Goal: Submit feedback/report problem

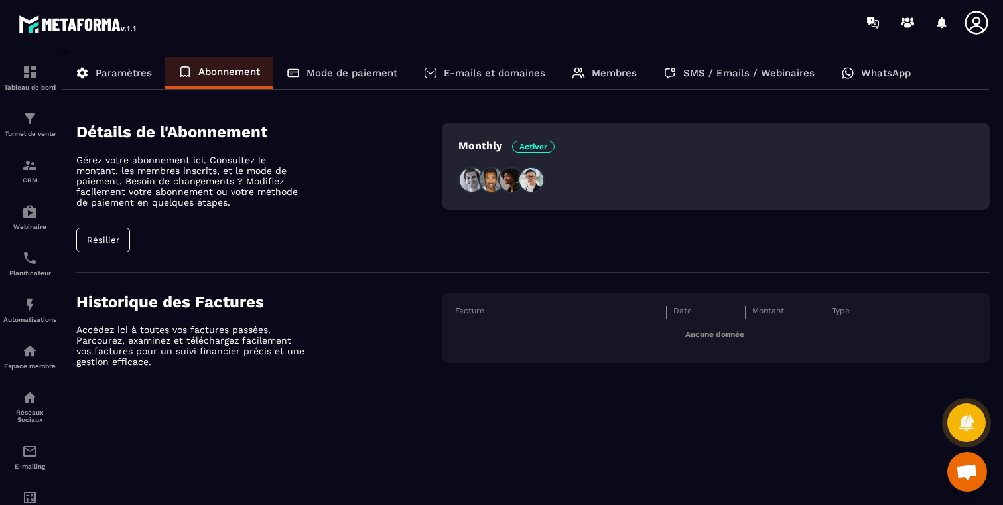
scroll to position [764, 0]
click at [967, 479] on span "Ouvrir le chat" at bounding box center [966, 472] width 22 height 19
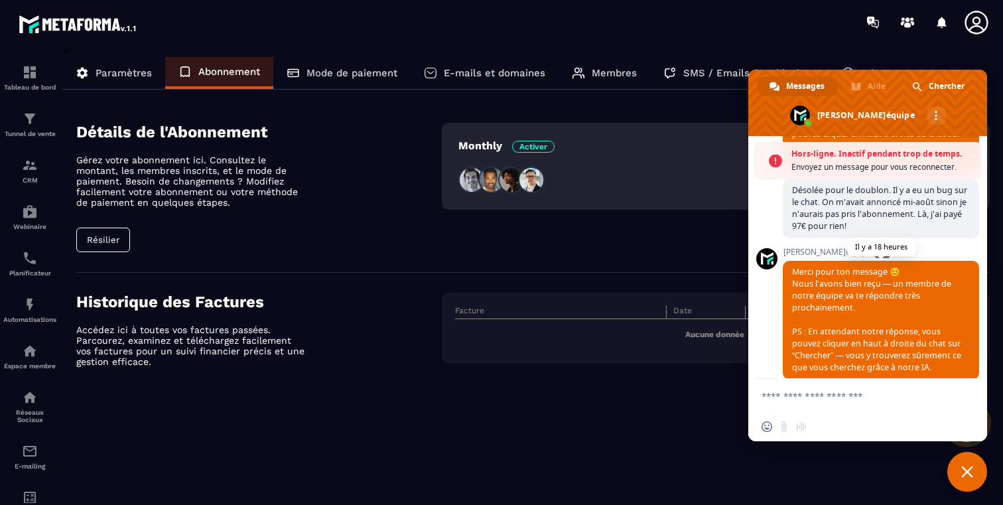
scroll to position [807, 0]
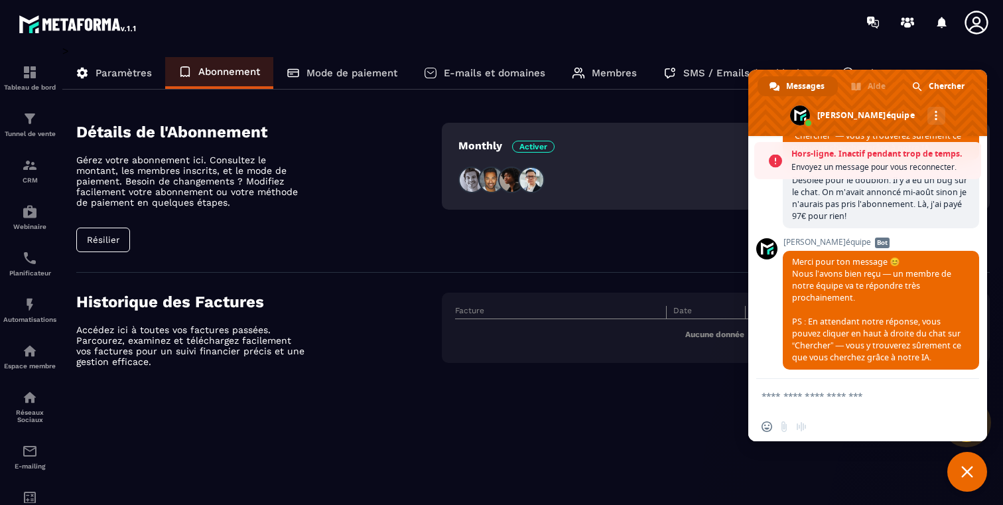
click at [832, 401] on textarea "Entrez votre message..." at bounding box center [854, 395] width 186 height 33
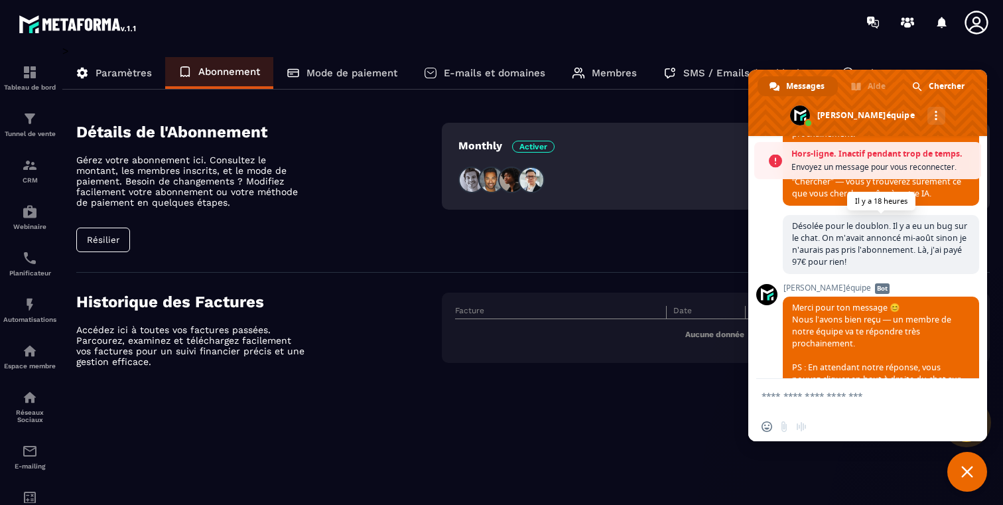
scroll to position [767, 0]
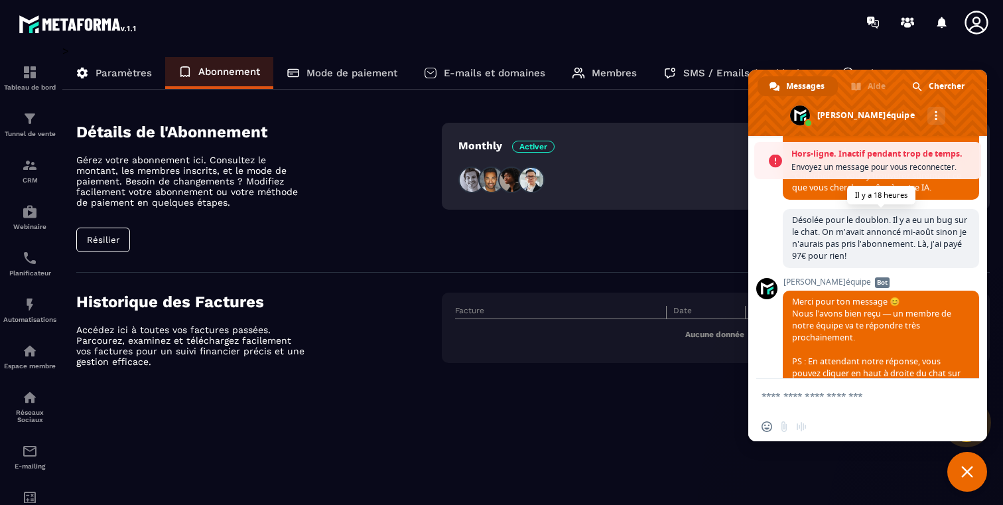
click at [843, 214] on span "Désolée pour le doublon. Il y a eu un bug sur le chat. On m'avait annoncé mi-ao…" at bounding box center [879, 237] width 175 height 47
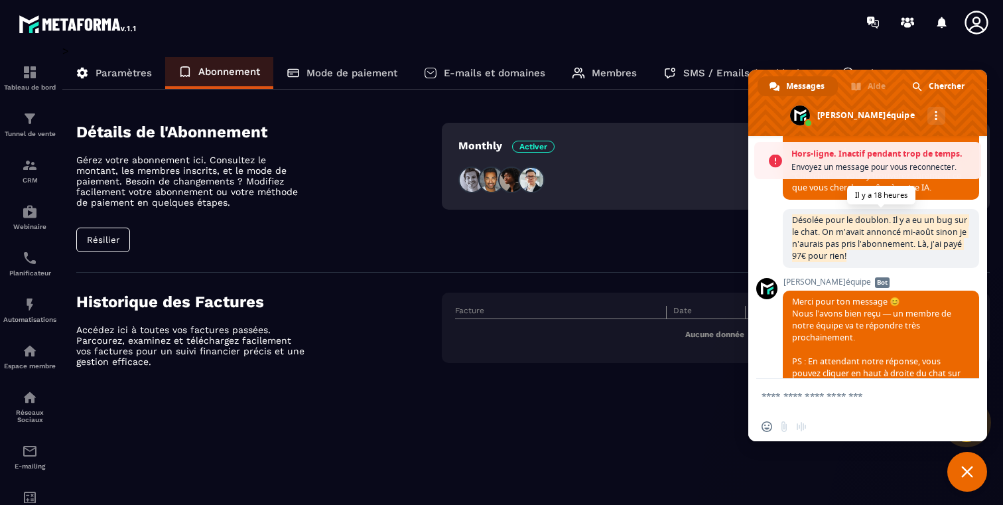
copy span "Désolée pour le doublon. Il y a eu un bug sur le chat. On m'avait annoncé mi-ao…"
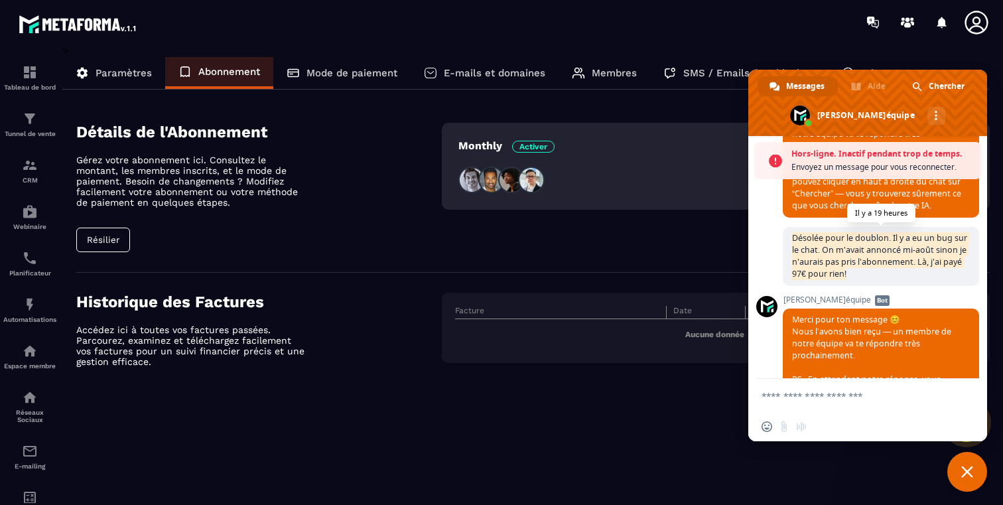
scroll to position [807, 0]
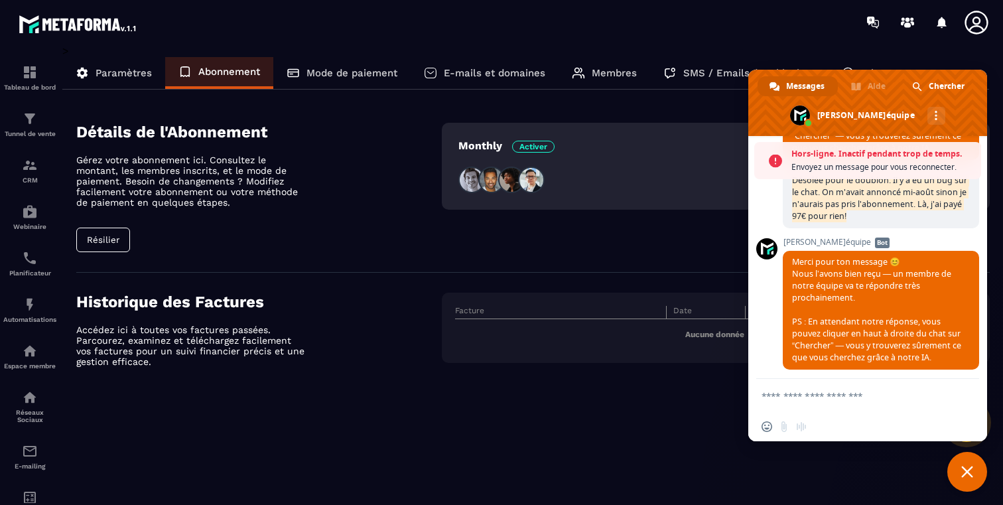
click at [818, 391] on textarea "Entrez votre message..." at bounding box center [854, 395] width 186 height 33
paste textarea "**********"
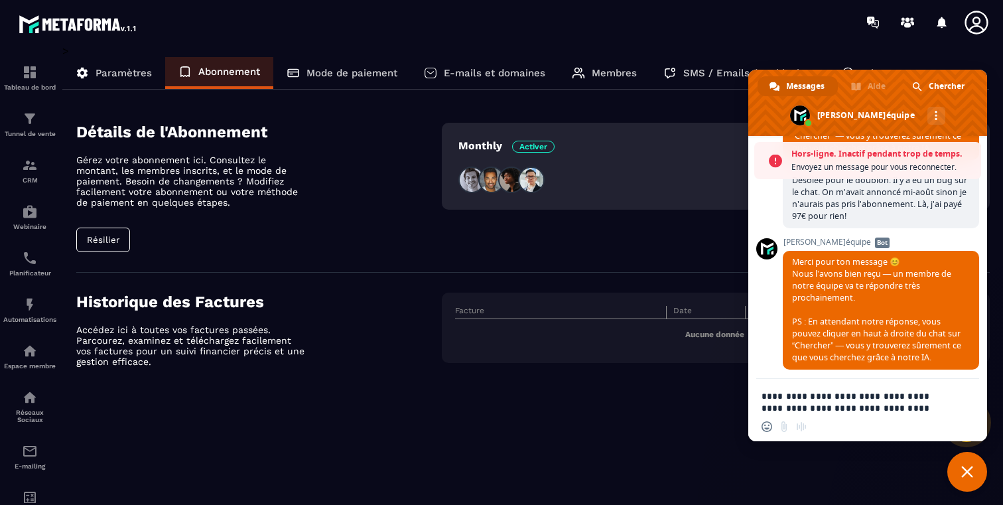
scroll to position [0, 0]
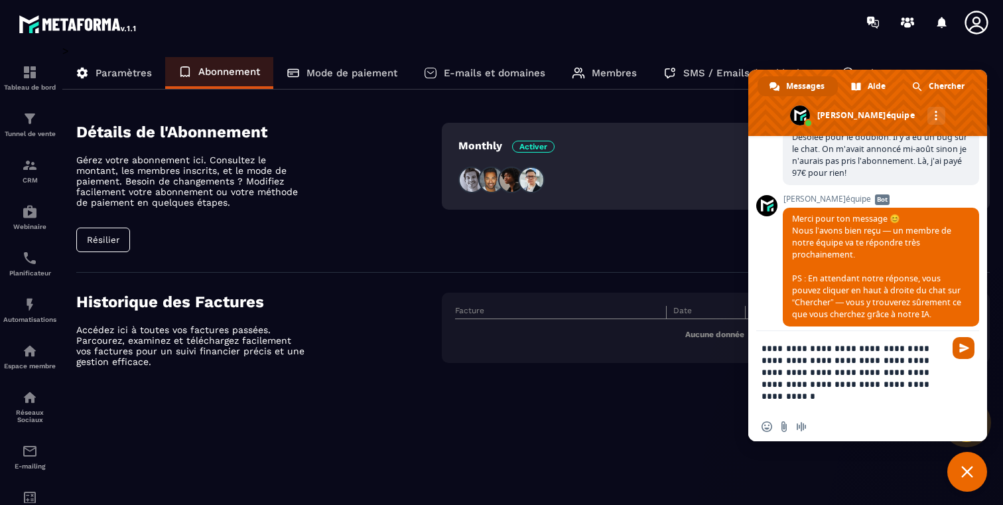
type textarea "**********"
click at [973, 349] on span "Envoyer" at bounding box center [963, 348] width 22 height 22
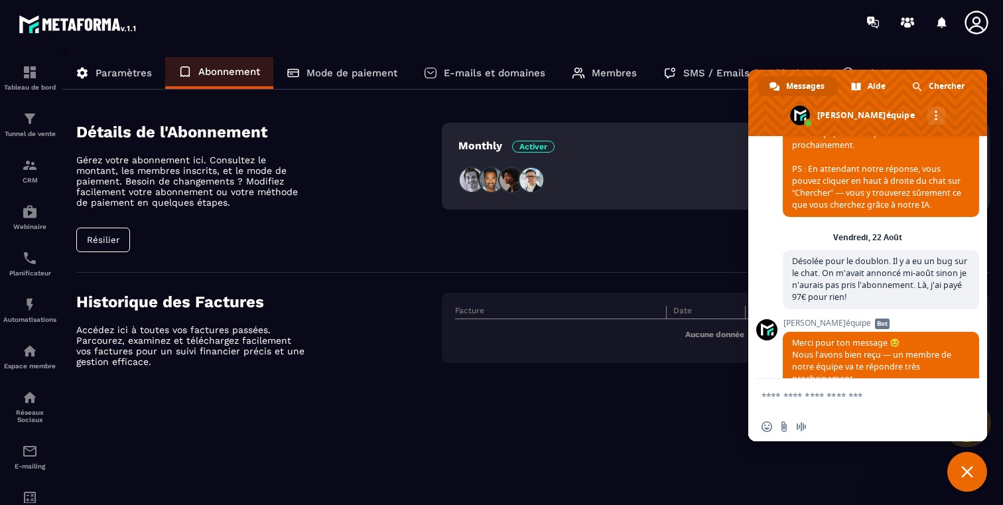
scroll to position [1002, 0]
